Goal: Task Accomplishment & Management: Use online tool/utility

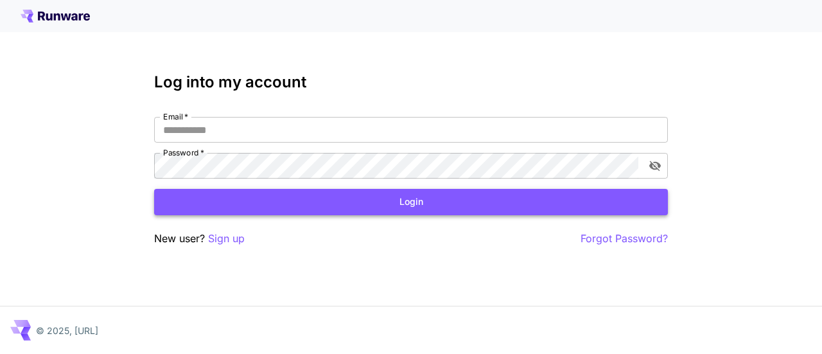
type input "**********"
click at [535, 199] on button "Login" at bounding box center [411, 202] width 514 height 26
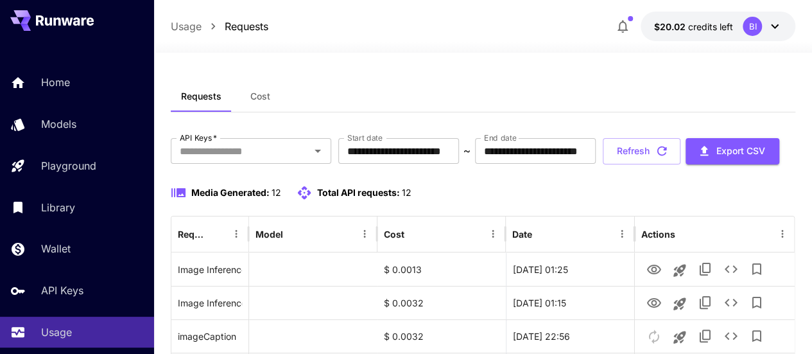
scroll to position [113, 0]
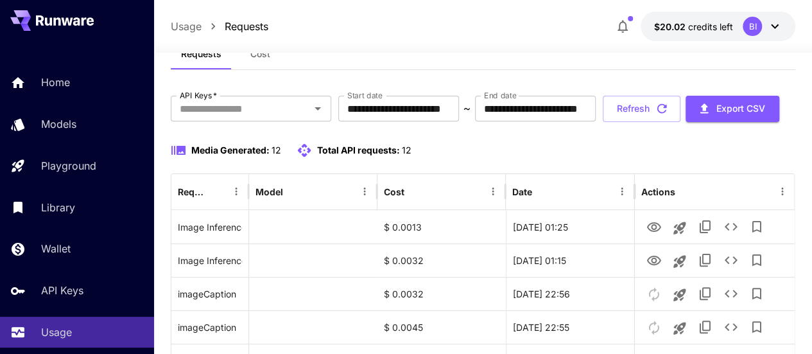
scroll to position [83, 0]
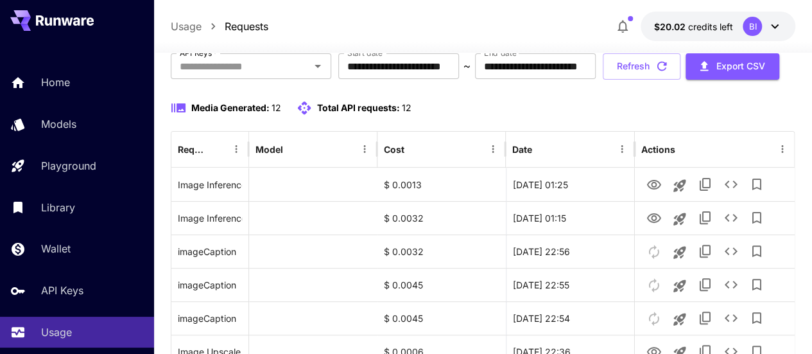
scroll to position [87, 0]
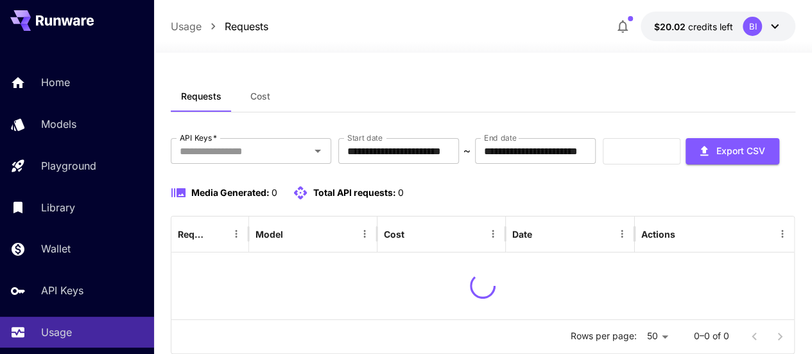
scroll to position [78, 0]
click at [487, 164] on div "**********" at bounding box center [483, 151] width 625 height 26
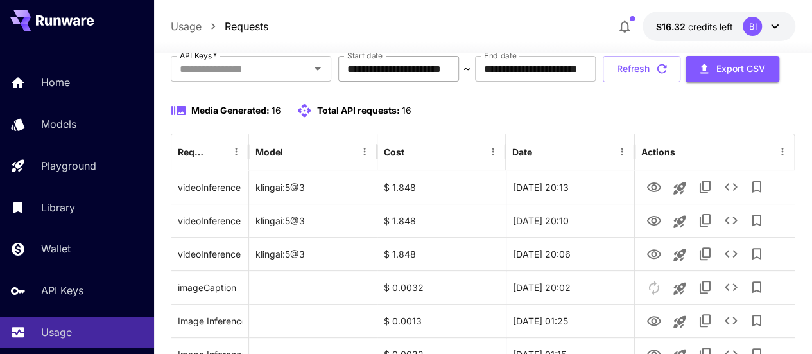
scroll to position [80, 0]
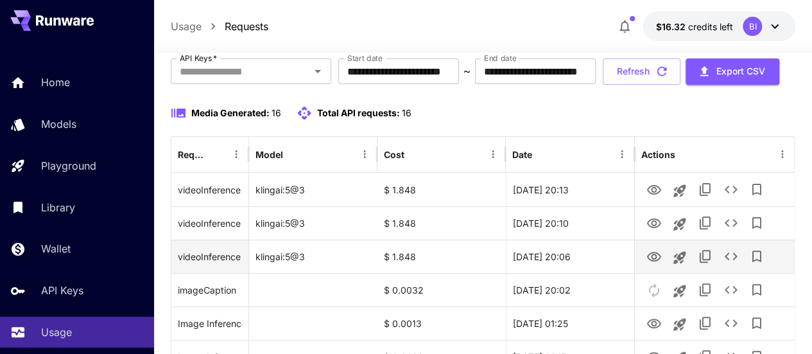
drag, startPoint x: 167, startPoint y: 220, endPoint x: 602, endPoint y: 289, distance: 440.0
copy div "videoInference (Rain falling on a city street) klingai:5@3 $ 1.848 22 Sep, 2025…"
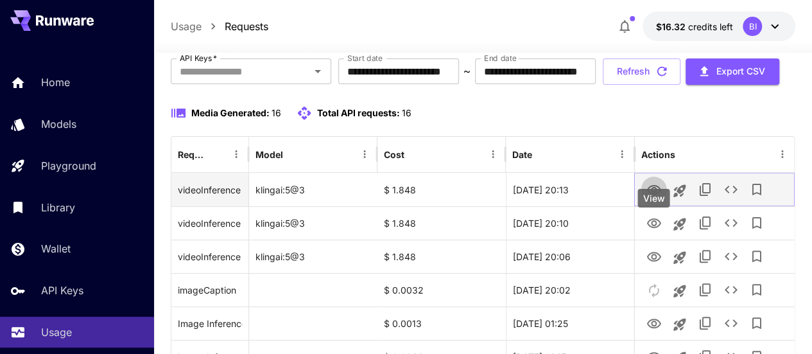
click at [652, 197] on link "View" at bounding box center [653, 189] width 15 height 16
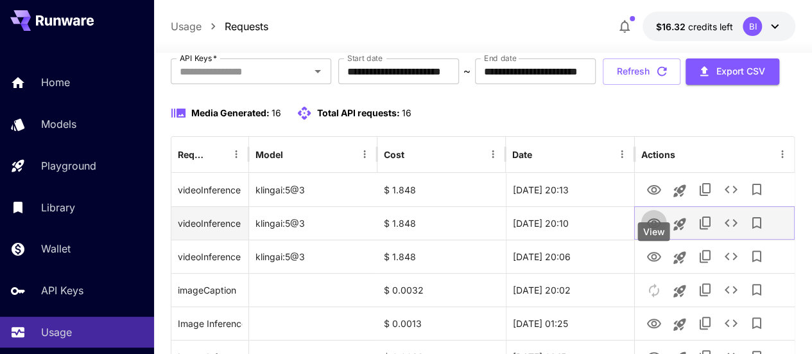
click at [658, 231] on icon "View" at bounding box center [653, 223] width 15 height 15
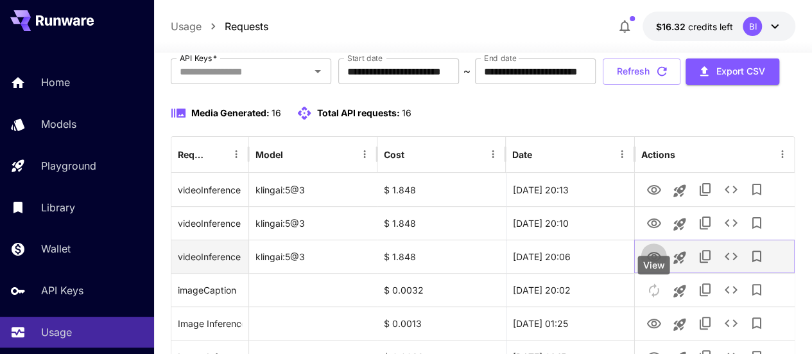
click at [654, 264] on icon "View" at bounding box center [653, 256] width 15 height 15
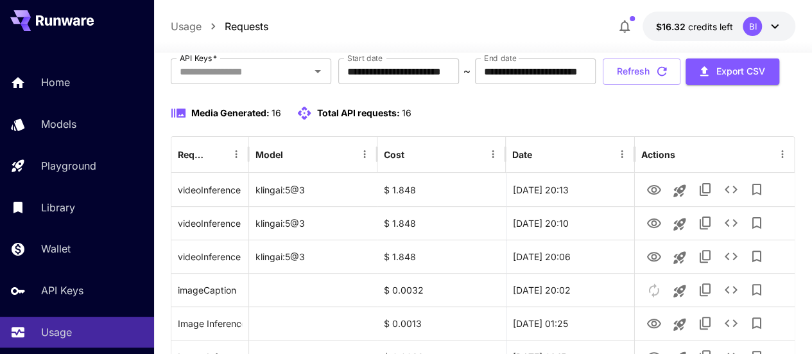
click at [577, 121] on div "Media Generated: 16 Total API requests: 16" at bounding box center [483, 112] width 625 height 15
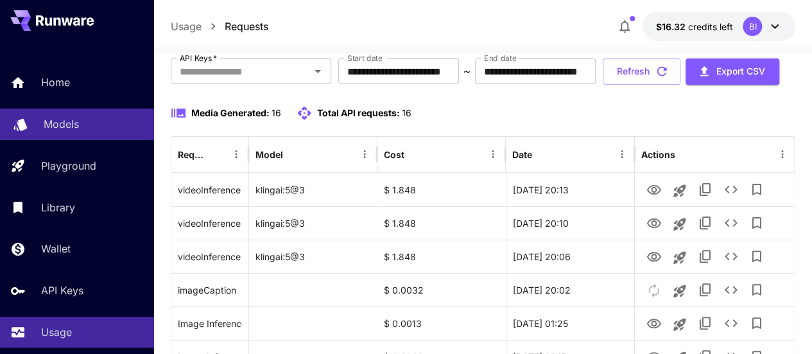
click at [113, 124] on div "Models" at bounding box center [94, 123] width 100 height 15
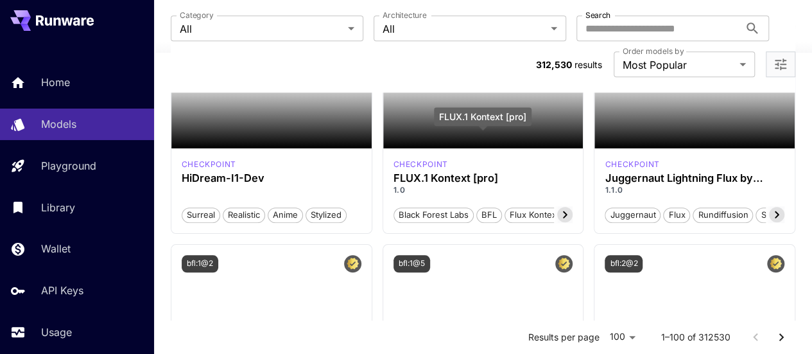
scroll to position [473, 0]
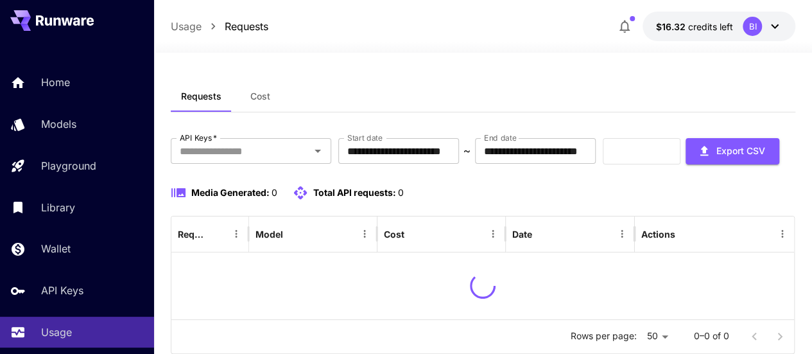
scroll to position [78, 0]
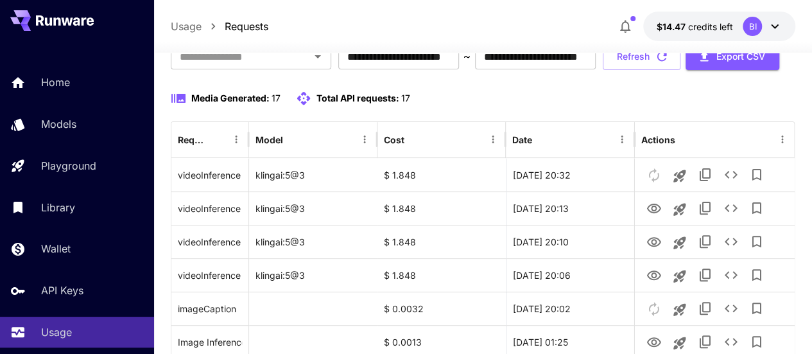
scroll to position [73, 0]
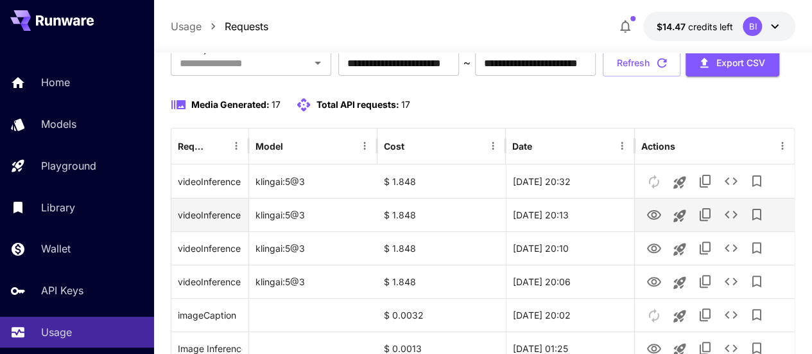
scroll to position [85, 0]
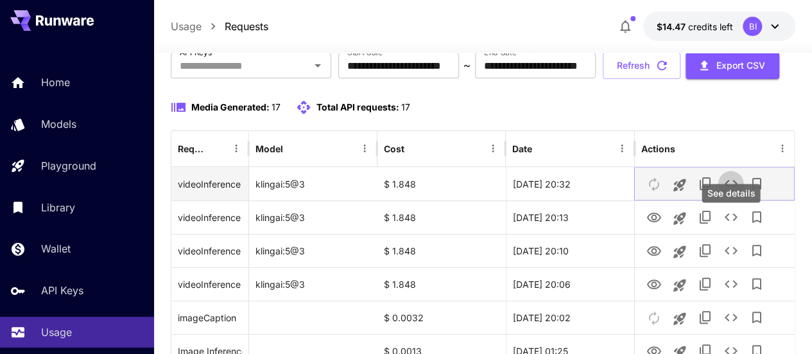
click at [725, 191] on icon "See details" at bounding box center [730, 183] width 15 height 15
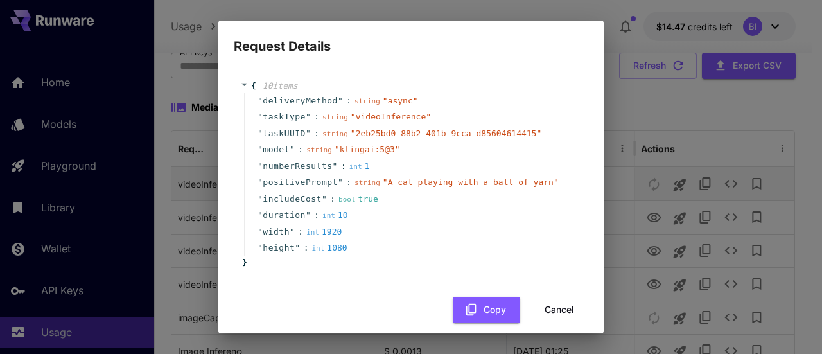
click at [725, 218] on div "Request Details { 10 item s " deliveryMethod " : string " async " " taskType " …" at bounding box center [411, 177] width 822 height 354
click at [539, 315] on button "Cancel" at bounding box center [559, 310] width 58 height 26
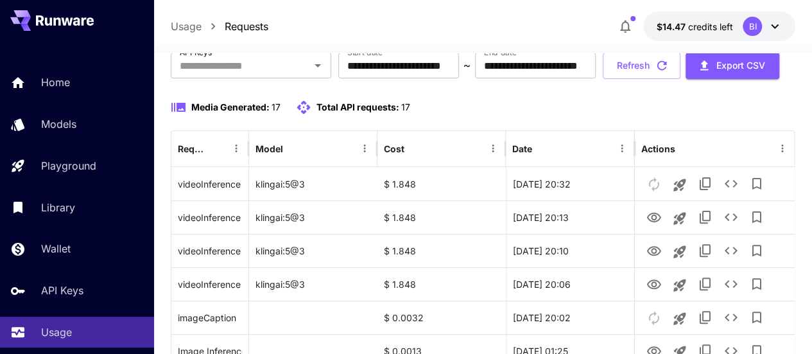
click at [588, 115] on div "Media Generated: 17 Total API requests: 17" at bounding box center [483, 107] width 625 height 15
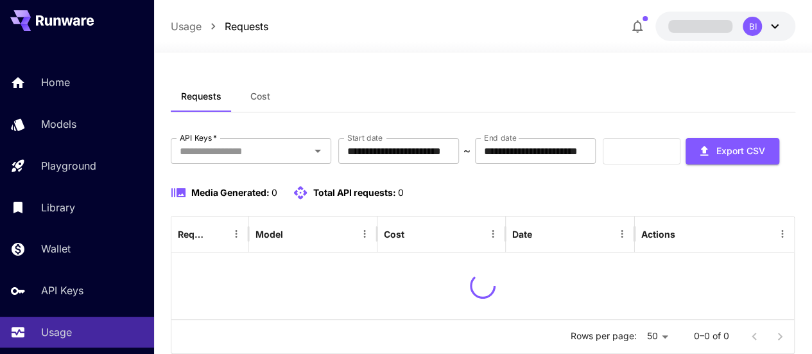
scroll to position [78, 0]
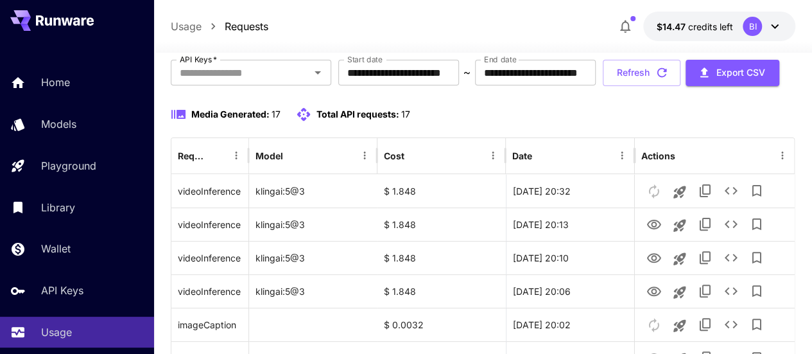
click at [362, 119] on span "Total API requests:" at bounding box center [357, 113] width 83 height 11
click at [298, 120] on icon at bounding box center [303, 113] width 13 height 13
drag, startPoint x: 298, startPoint y: 156, endPoint x: 320, endPoint y: 158, distance: 21.9
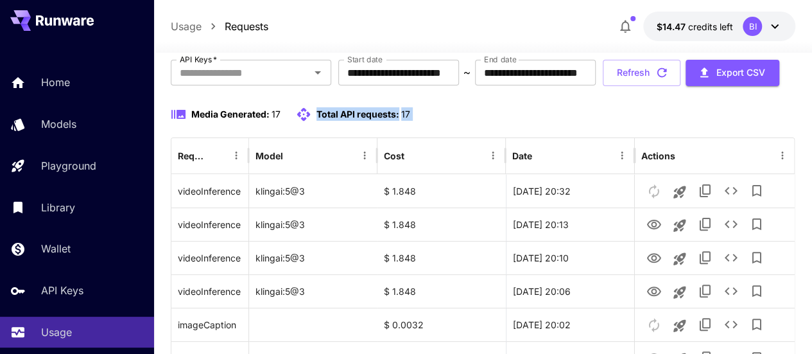
click at [320, 122] on div "Total API requests: 17" at bounding box center [353, 114] width 114 height 15
click at [320, 119] on span "Total API requests:" at bounding box center [357, 113] width 83 height 11
click at [418, 122] on div "Media Generated: 17 Total API requests: 17" at bounding box center [483, 114] width 625 height 15
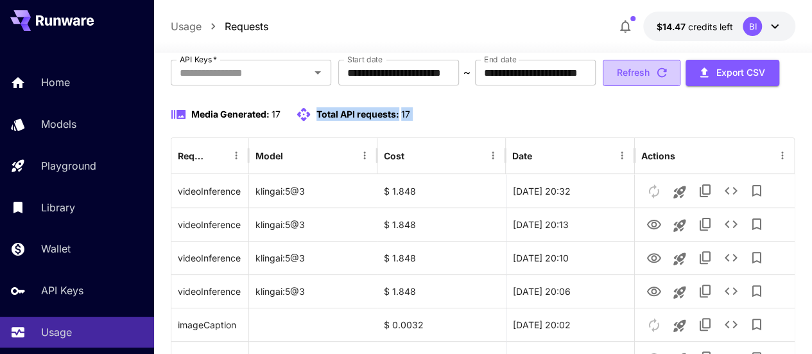
click at [647, 86] on button "Refresh" at bounding box center [642, 73] width 78 height 26
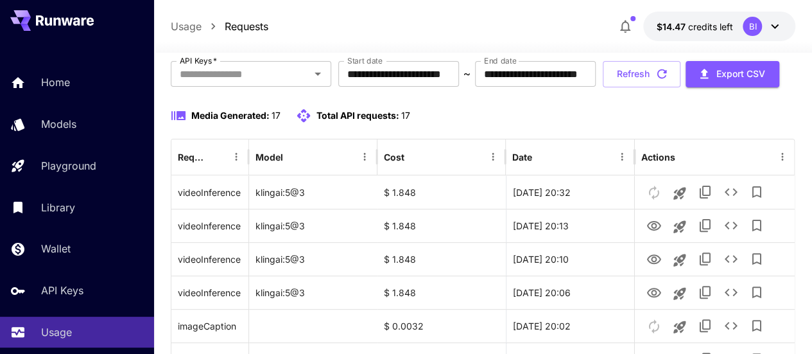
click at [456, 87] on div "**********" at bounding box center [483, 74] width 625 height 26
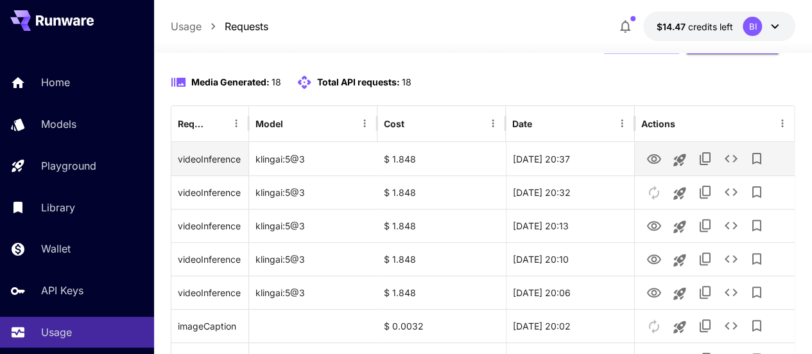
scroll to position [109, 0]
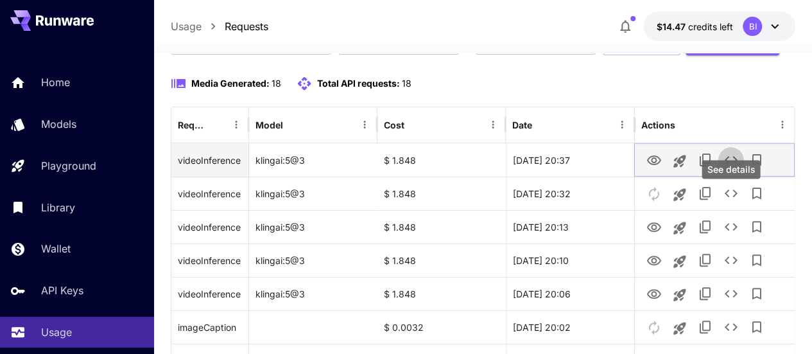
click at [735, 173] on button "See details" at bounding box center [731, 160] width 26 height 26
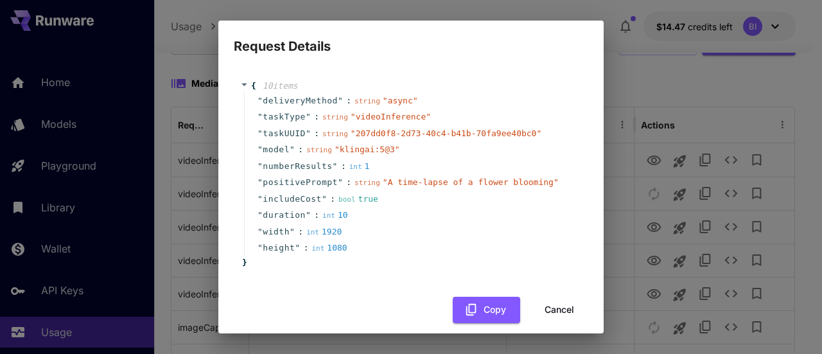
click at [695, 134] on div "Request Details { 10 item s " deliveryMethod " : string " async " " taskType " …" at bounding box center [411, 177] width 822 height 354
click at [543, 297] on button "Cancel" at bounding box center [559, 310] width 58 height 26
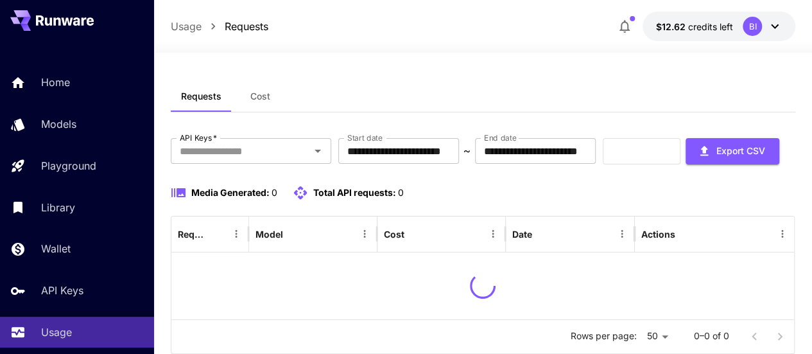
scroll to position [78, 0]
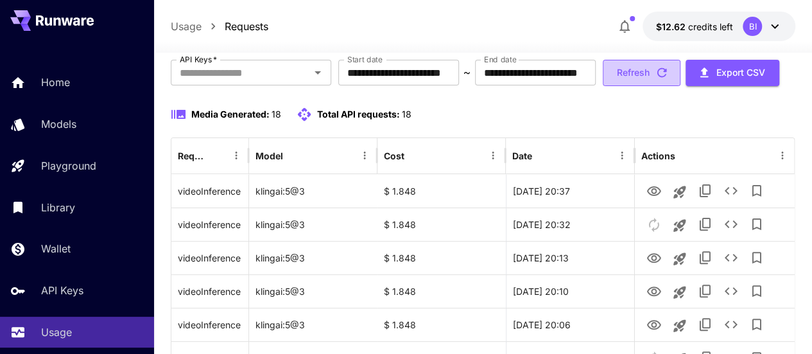
click at [646, 86] on button "Refresh" at bounding box center [642, 73] width 78 height 26
click at [667, 86] on button "Refresh" at bounding box center [642, 73] width 78 height 26
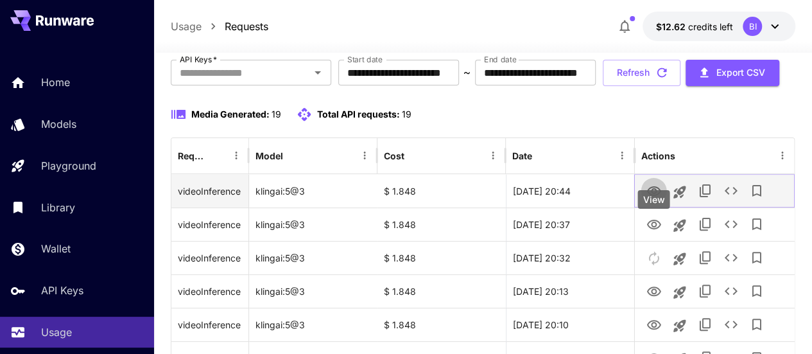
click at [656, 196] on icon "View" at bounding box center [653, 191] width 14 height 10
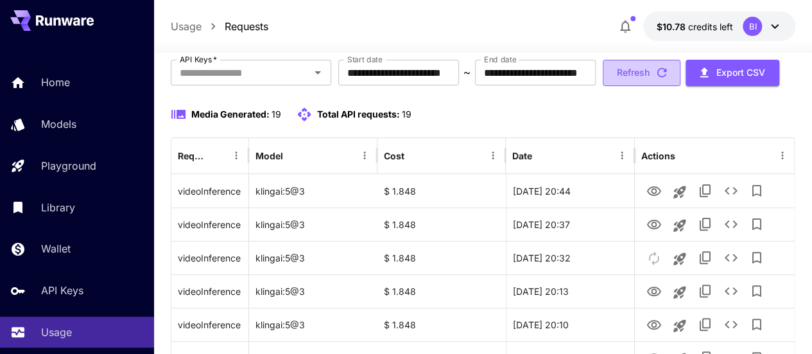
click at [667, 78] on icon "button" at bounding box center [662, 73] width 10 height 10
click at [632, 86] on button "Refresh" at bounding box center [642, 73] width 78 height 26
click at [648, 86] on button "Refresh" at bounding box center [642, 73] width 78 height 26
click at [669, 80] on icon "button" at bounding box center [662, 72] width 14 height 14
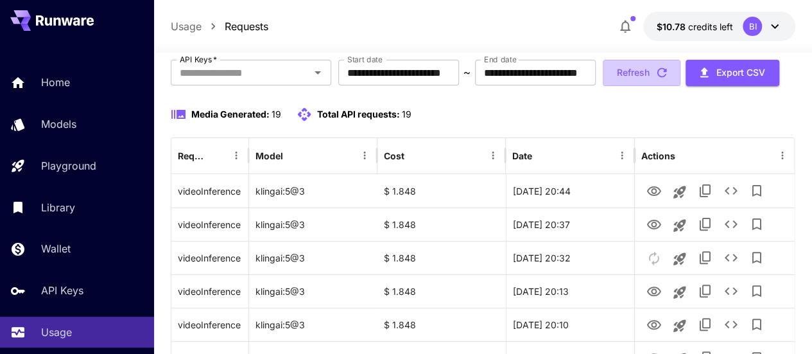
click at [669, 80] on icon "button" at bounding box center [662, 72] width 14 height 14
click at [668, 86] on button "Refresh" at bounding box center [642, 73] width 78 height 26
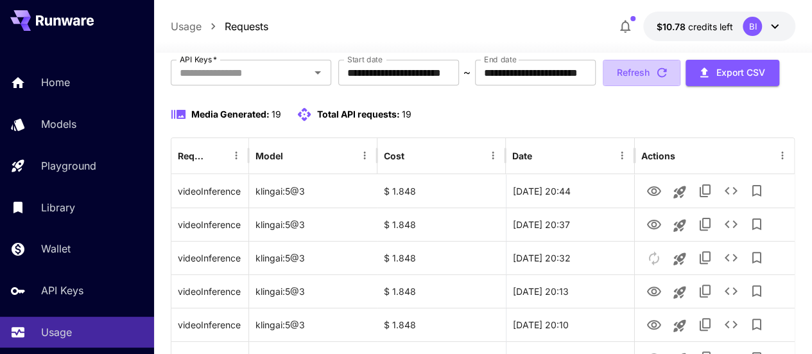
click at [668, 86] on button "Refresh" at bounding box center [642, 73] width 78 height 26
click at [646, 86] on button "Refresh" at bounding box center [642, 73] width 78 height 26
click at [645, 86] on button "Refresh" at bounding box center [642, 73] width 78 height 26
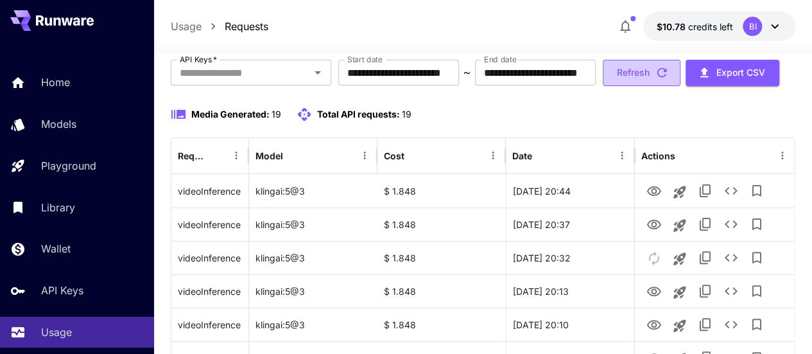
click at [674, 86] on button "Refresh" at bounding box center [642, 73] width 78 height 26
click at [619, 86] on button "Refresh" at bounding box center [642, 73] width 78 height 26
click at [670, 86] on button "Refresh" at bounding box center [642, 73] width 78 height 26
click at [657, 86] on button "Refresh" at bounding box center [642, 73] width 78 height 26
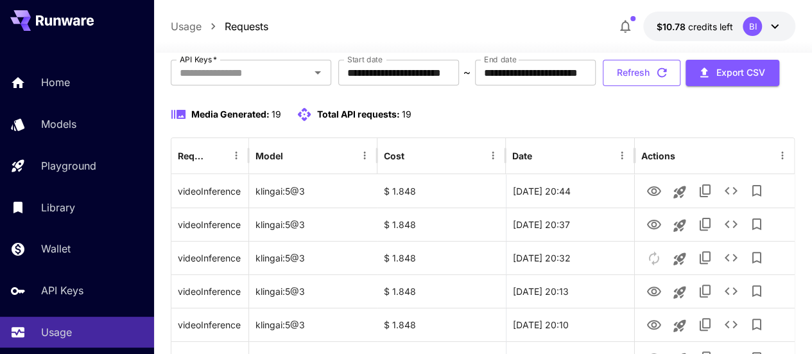
drag, startPoint x: 655, startPoint y: 133, endPoint x: 662, endPoint y: 121, distance: 13.5
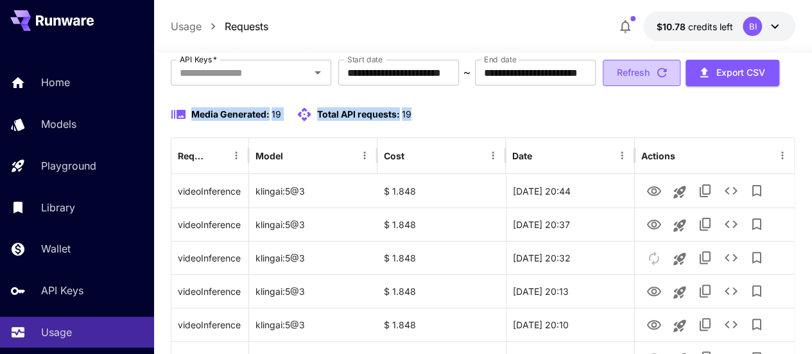
click at [662, 86] on button "Refresh" at bounding box center [642, 73] width 78 height 26
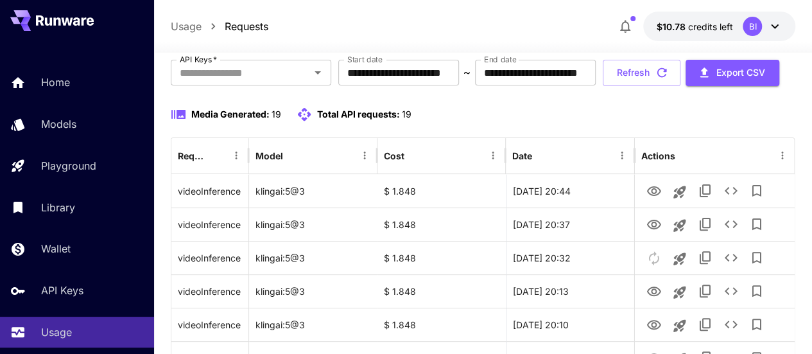
click at [558, 86] on div "**********" at bounding box center [483, 73] width 625 height 26
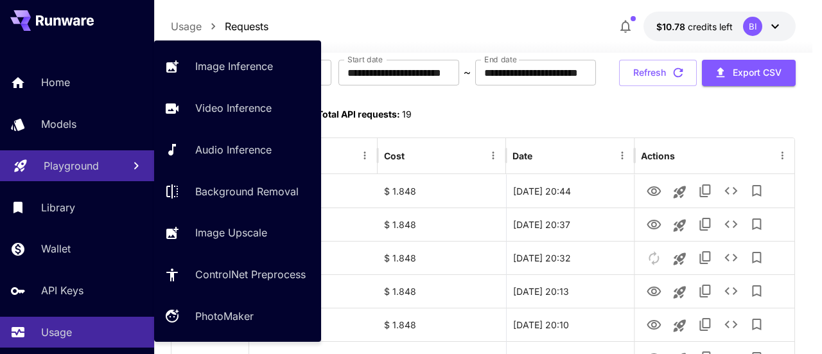
click at [94, 162] on p "Playground" at bounding box center [71, 165] width 55 height 15
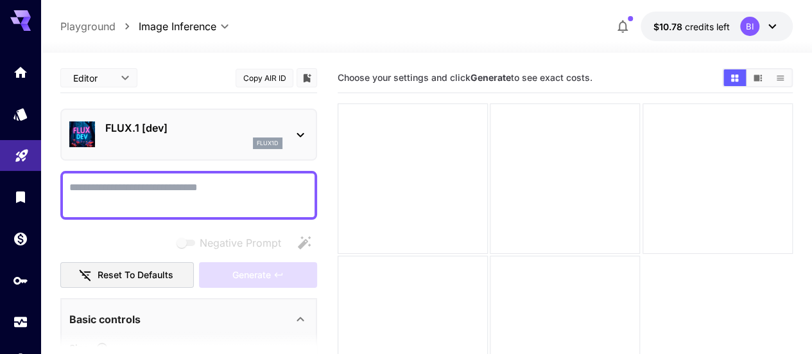
click at [247, 122] on p "FLUX.1 [dev]" at bounding box center [193, 127] width 177 height 15
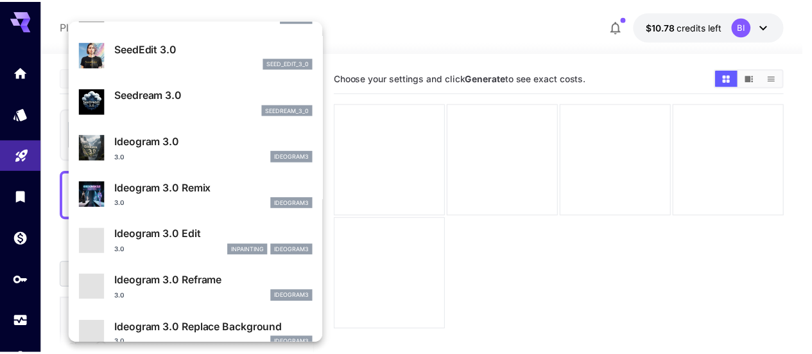
scroll to position [322, 0]
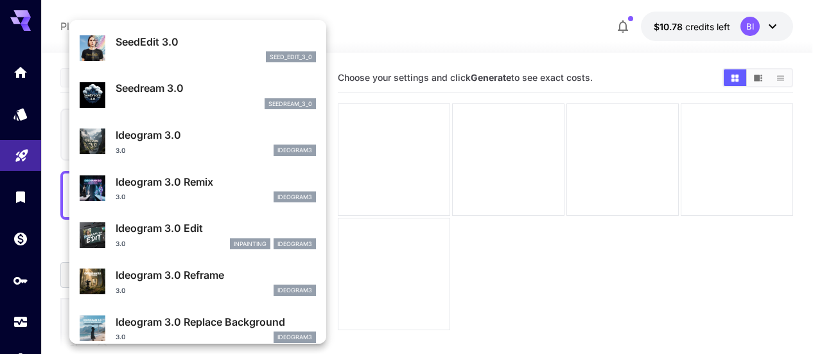
click at [414, 101] on div at bounding box center [411, 177] width 822 height 354
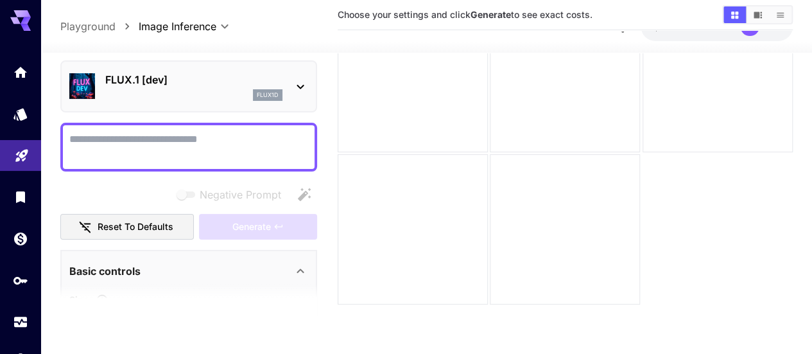
scroll to position [0, 0]
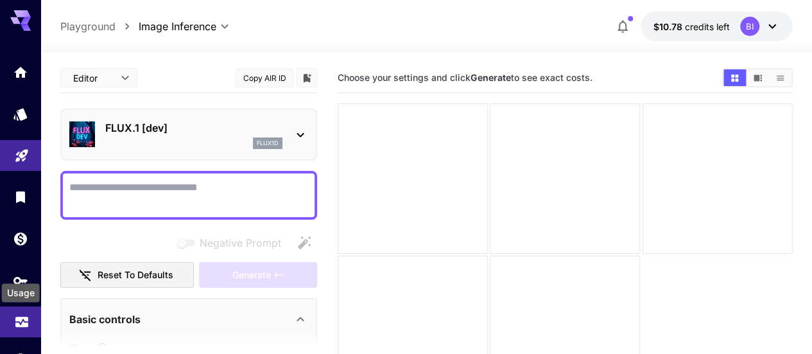
click at [26, 321] on icon "Usage" at bounding box center [21, 317] width 15 height 15
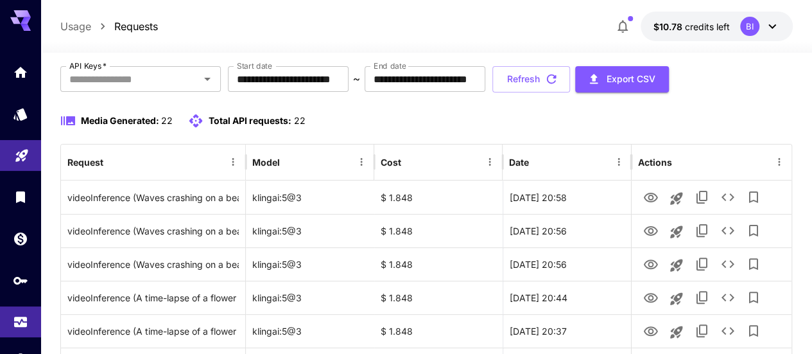
scroll to position [73, 0]
click at [570, 76] on button "Refresh" at bounding box center [531, 78] width 78 height 26
click at [559, 78] on icon "button" at bounding box center [551, 78] width 14 height 14
click at [570, 85] on button "Refresh" at bounding box center [531, 78] width 78 height 26
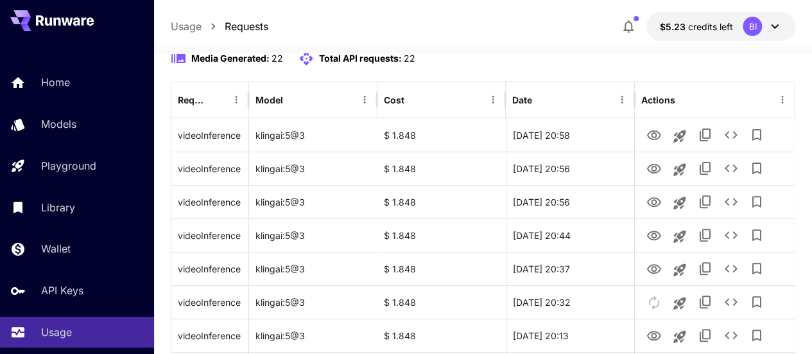
scroll to position [135, 0]
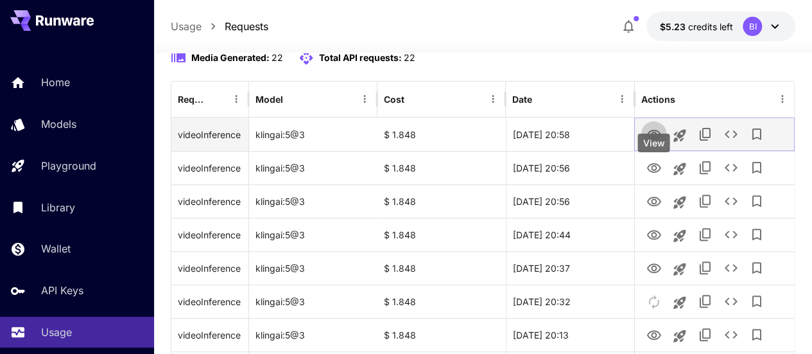
click at [650, 143] on icon "View" at bounding box center [653, 134] width 15 height 15
